Goal: Information Seeking & Learning: Find specific page/section

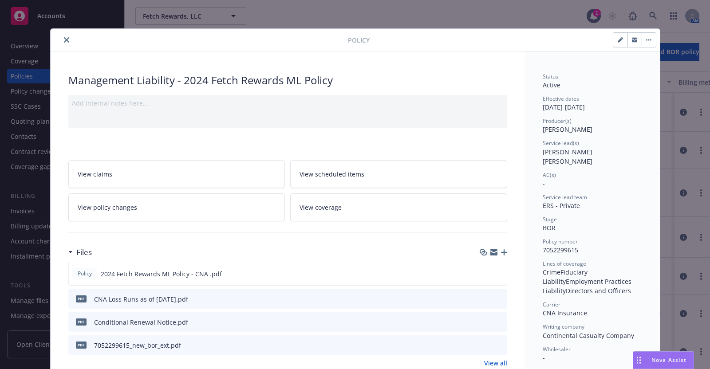
click at [64, 38] on icon "close" at bounding box center [66, 39] width 5 height 5
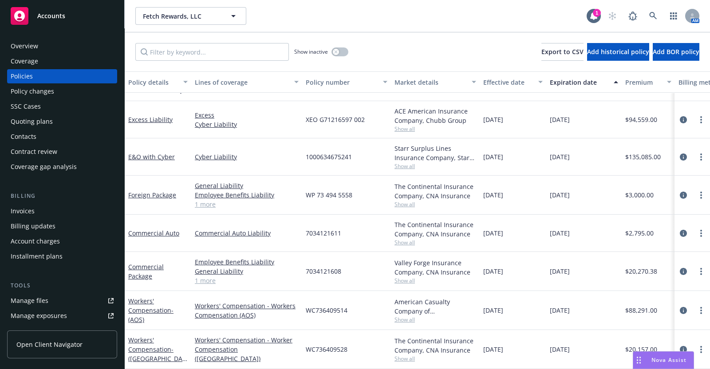
scroll to position [143, 0]
click at [152, 345] on link "Workers' Compensation - ([GEOGRAPHIC_DATA])" at bounding box center [157, 354] width 58 height 36
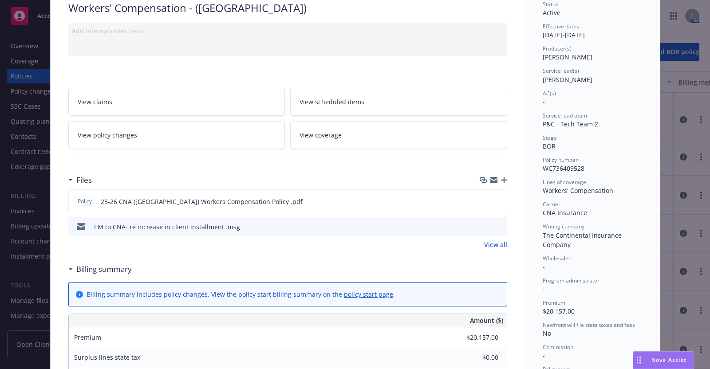
scroll to position [108, 0]
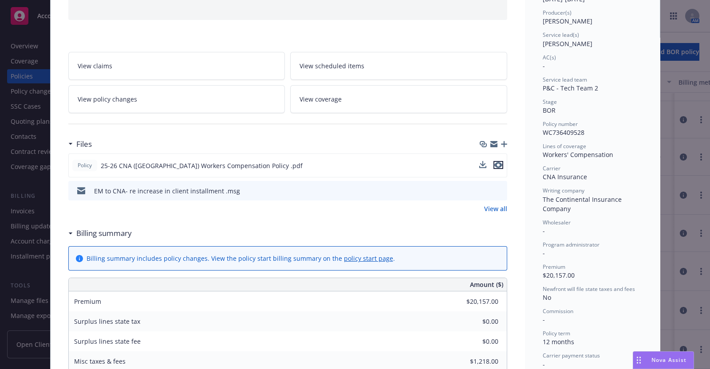
click at [495, 162] on icon "preview file" at bounding box center [499, 165] width 8 height 6
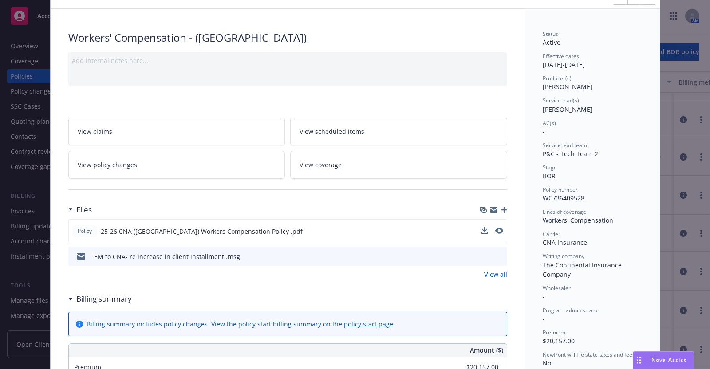
scroll to position [0, 0]
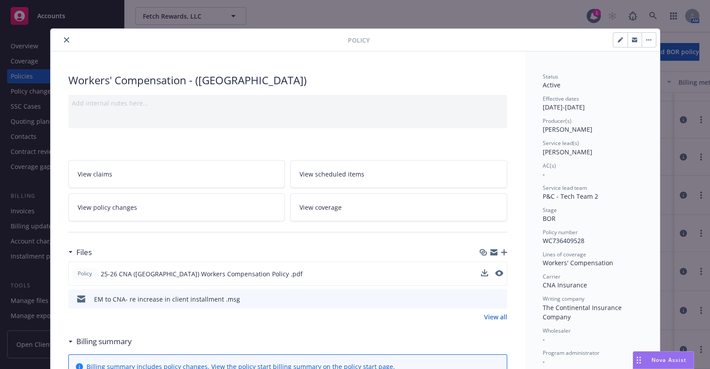
click at [64, 39] on icon "close" at bounding box center [66, 39] width 5 height 5
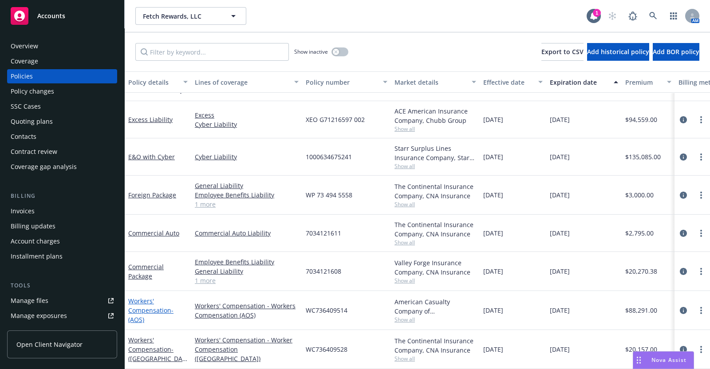
click at [149, 300] on link "Workers' Compensation - (AOS)" at bounding box center [150, 310] width 45 height 27
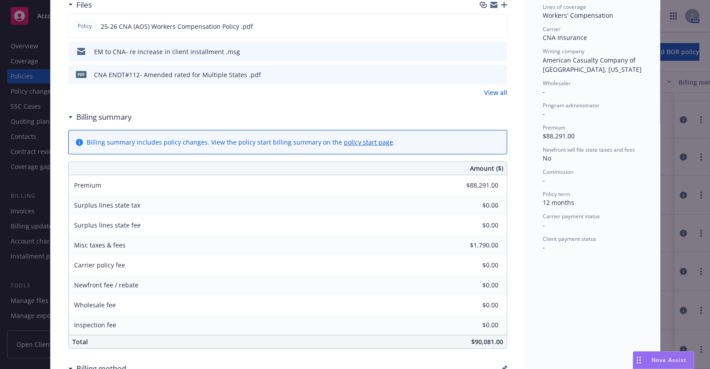
scroll to position [249, 0]
